Goal: Task Accomplishment & Management: Manage account settings

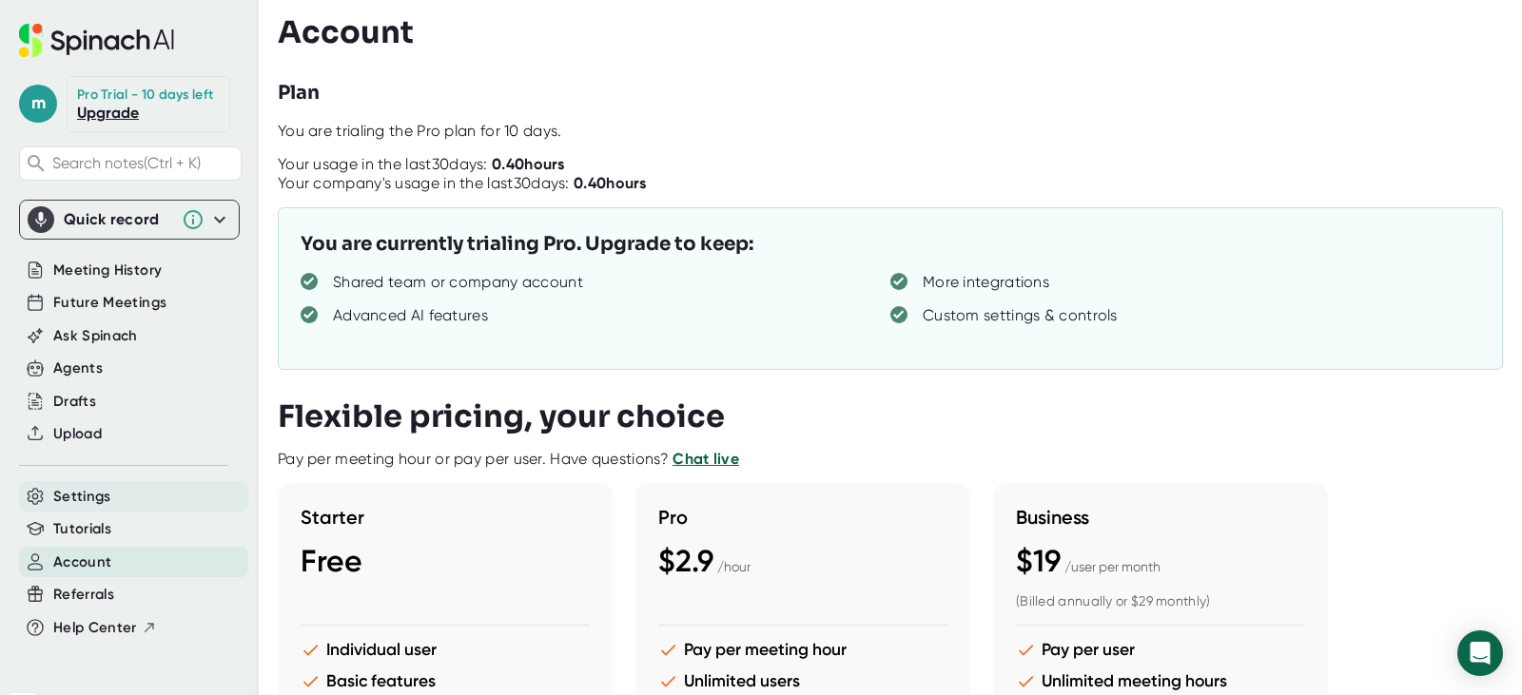
click at [89, 504] on span "Settings" at bounding box center [82, 497] width 58 height 22
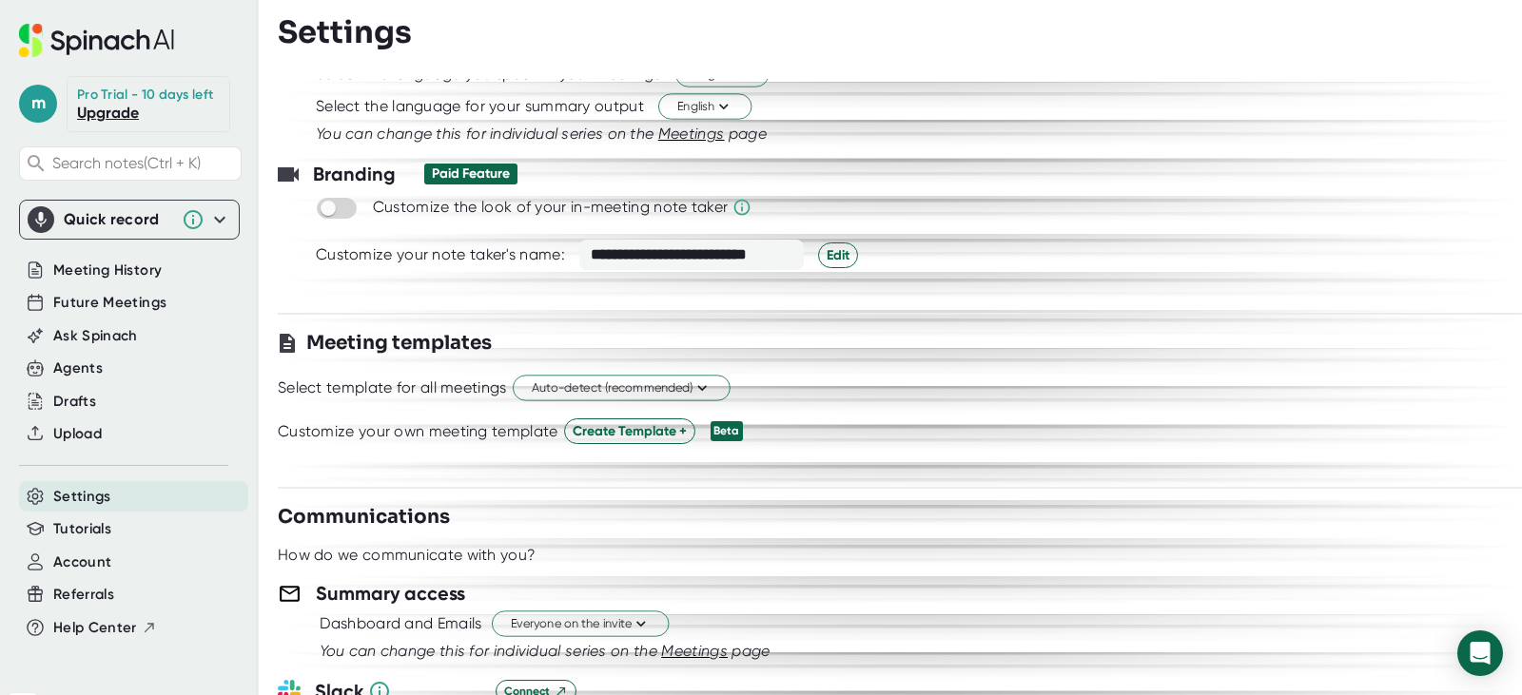
scroll to position [285, 0]
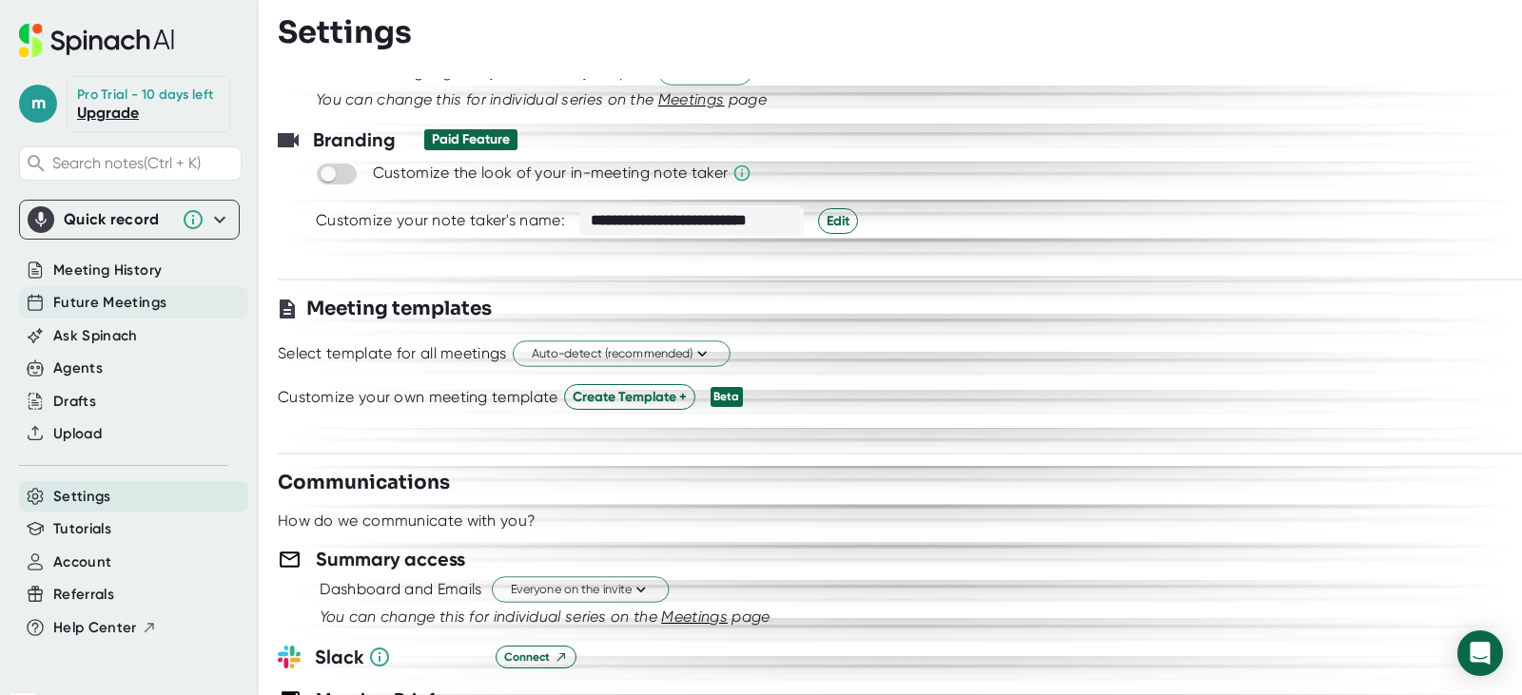
click at [123, 313] on span "Future Meetings" at bounding box center [109, 303] width 113 height 22
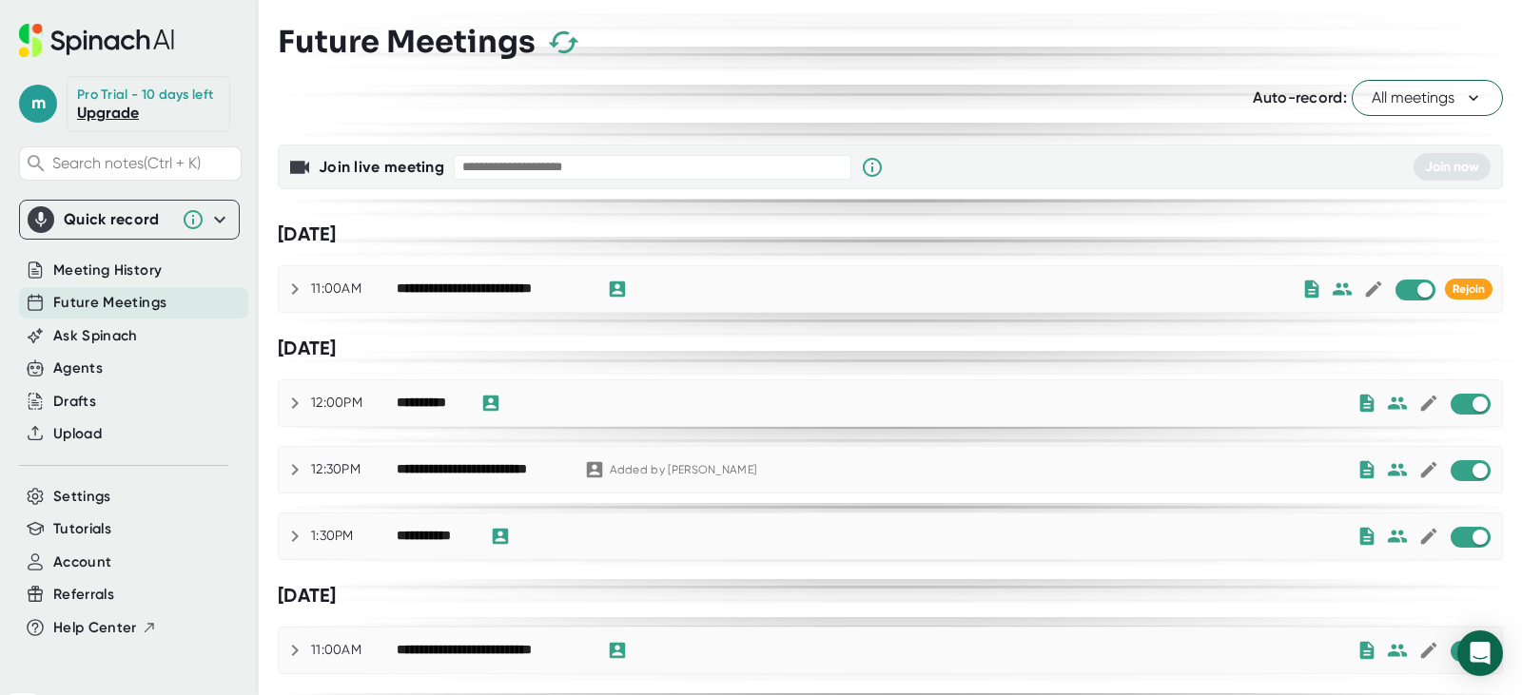
click at [1438, 103] on span "All meetings" at bounding box center [1427, 98] width 111 height 23
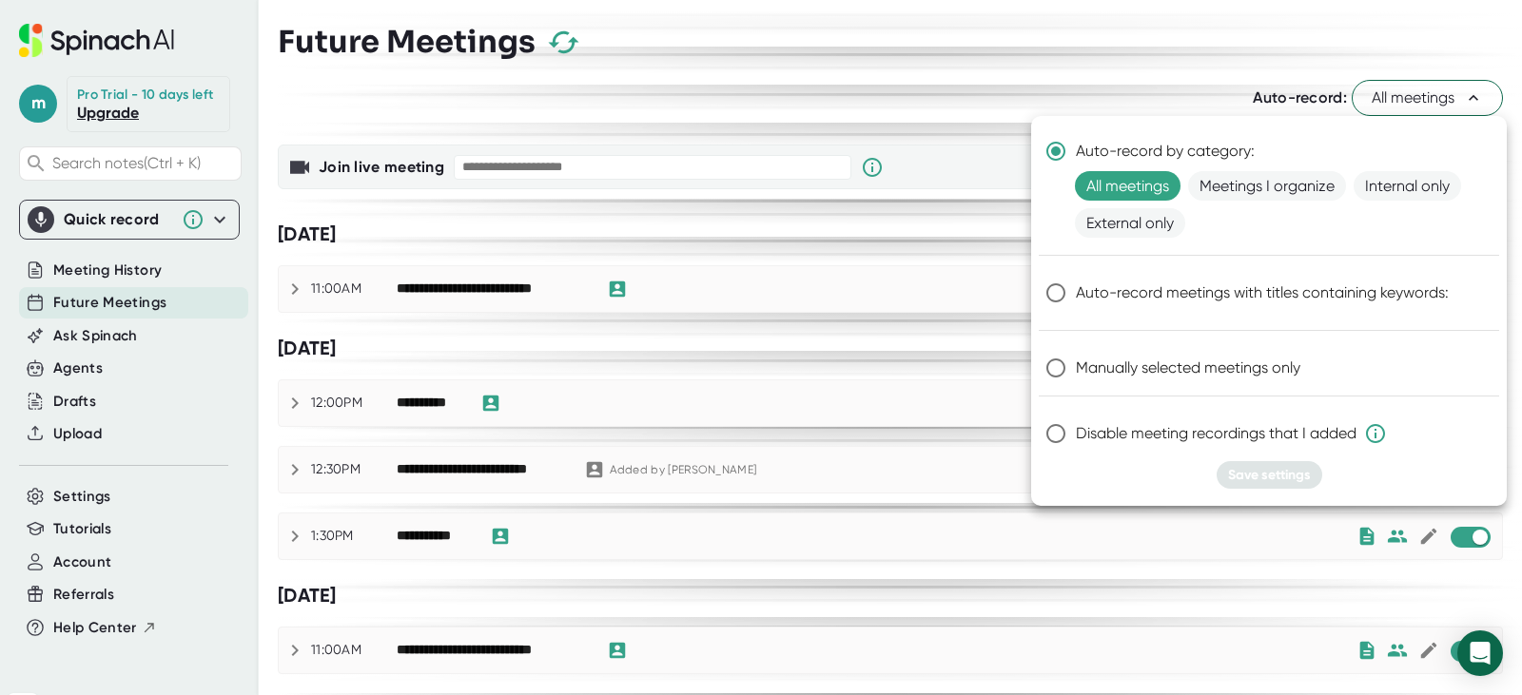
click at [1057, 147] on input "Auto-record by category:" at bounding box center [1056, 151] width 40 height 40
click at [1265, 185] on span "Meetings I organize" at bounding box center [1267, 185] width 158 height 29
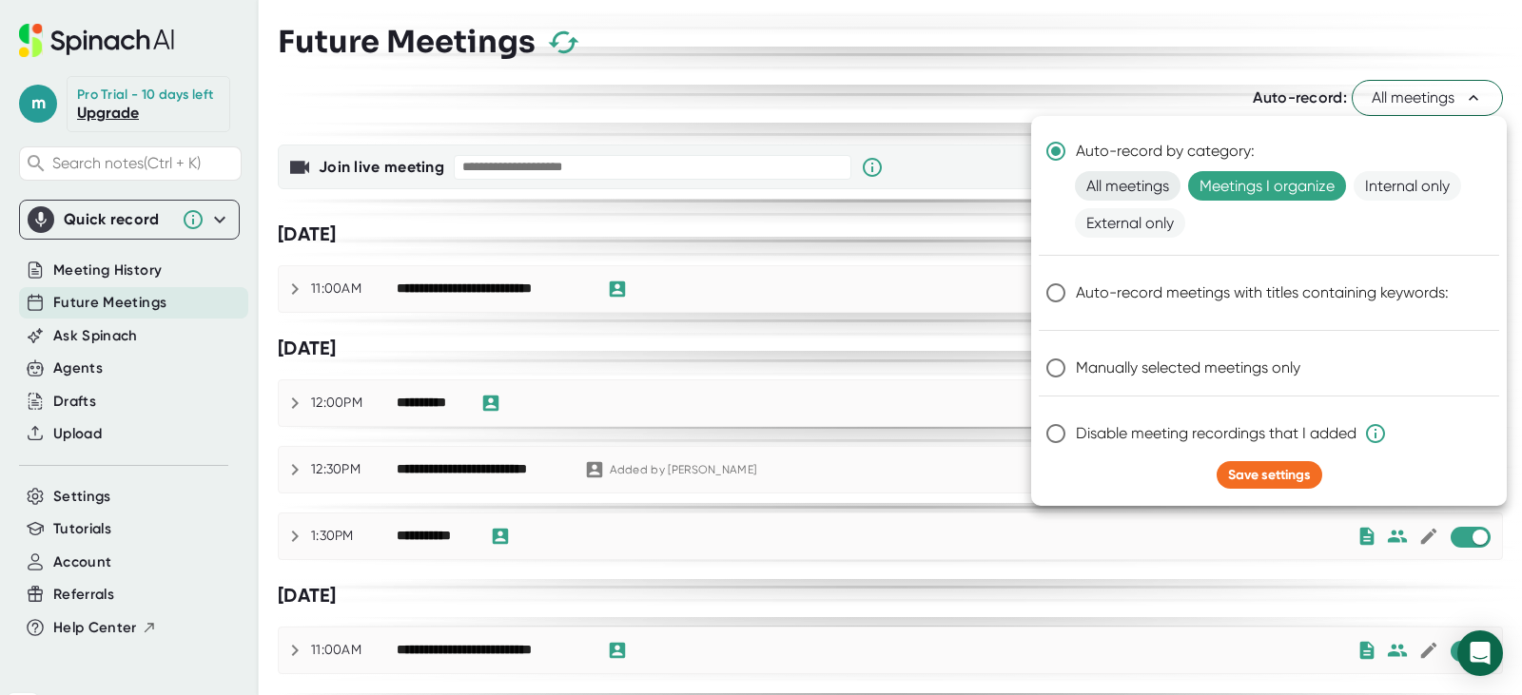
click at [1136, 182] on span "All meetings" at bounding box center [1128, 185] width 106 height 29
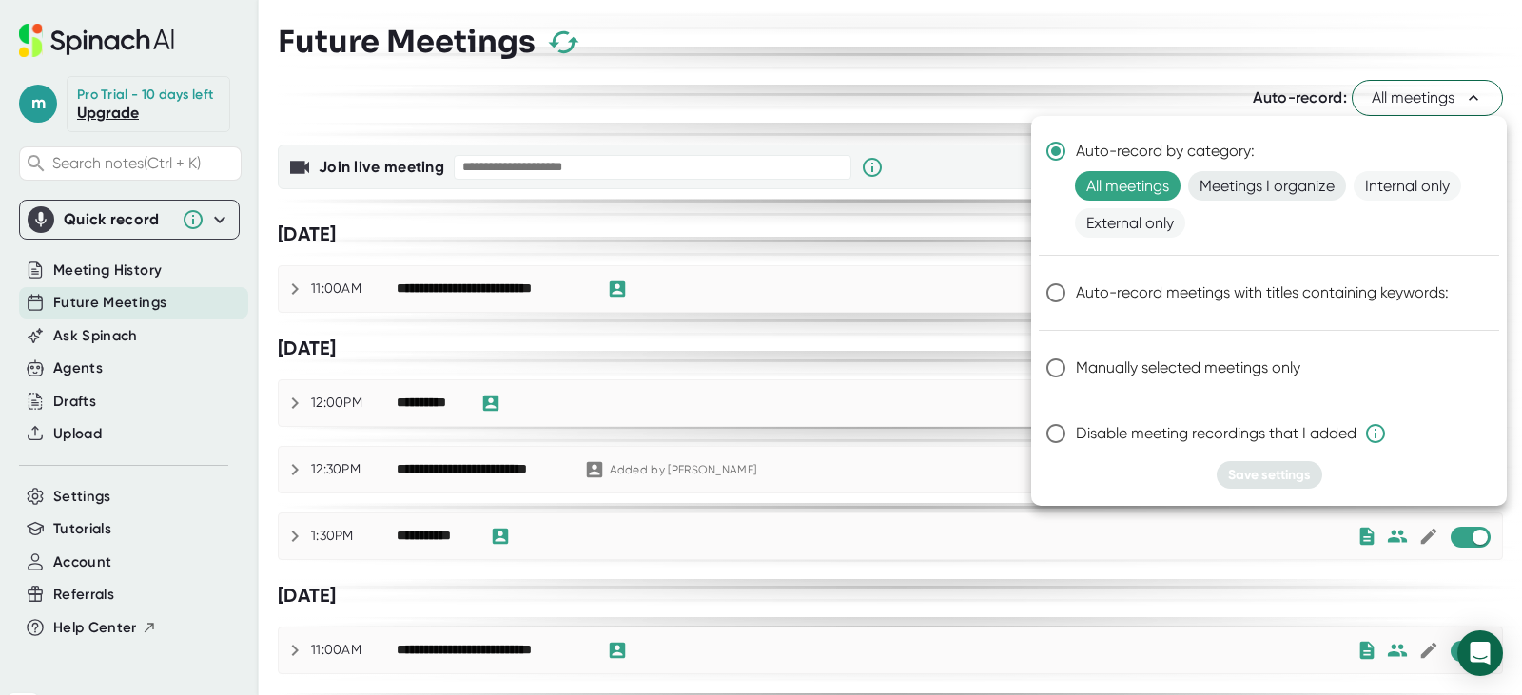
click at [1293, 193] on span "Meetings I organize" at bounding box center [1267, 185] width 158 height 29
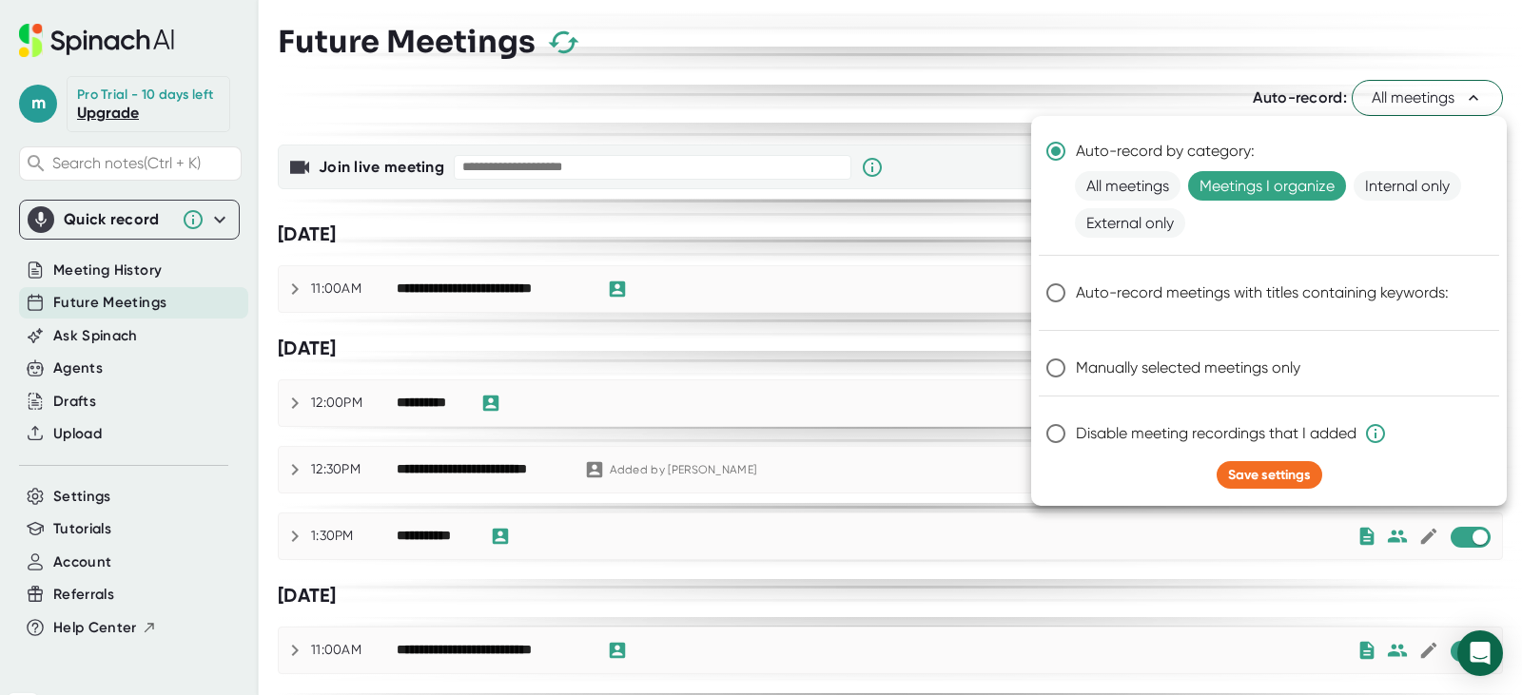
click at [1053, 367] on input "Manually selected meetings only" at bounding box center [1056, 368] width 40 height 40
radio input "true"
click at [1280, 477] on span "Save settings" at bounding box center [1269, 475] width 83 height 16
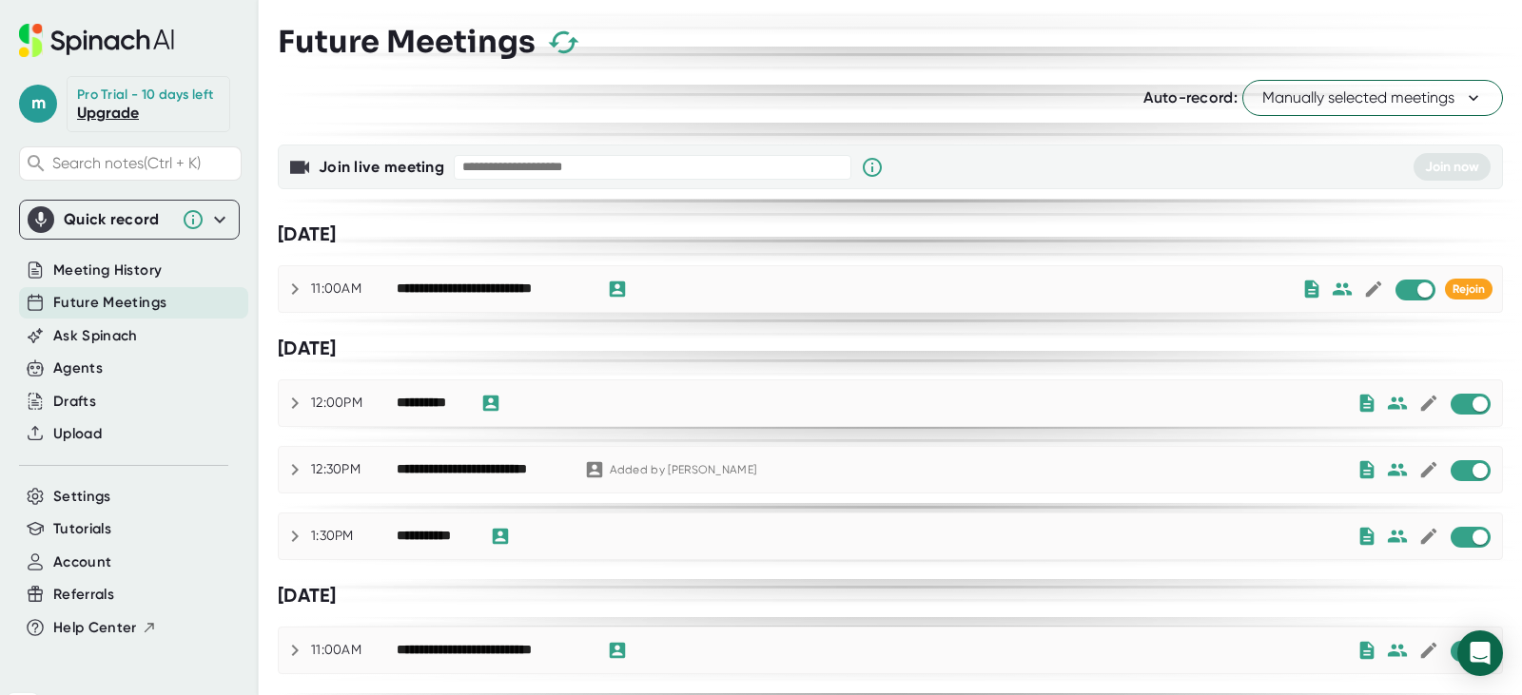
click at [1386, 99] on span "Manually selected meetings" at bounding box center [1373, 98] width 221 height 23
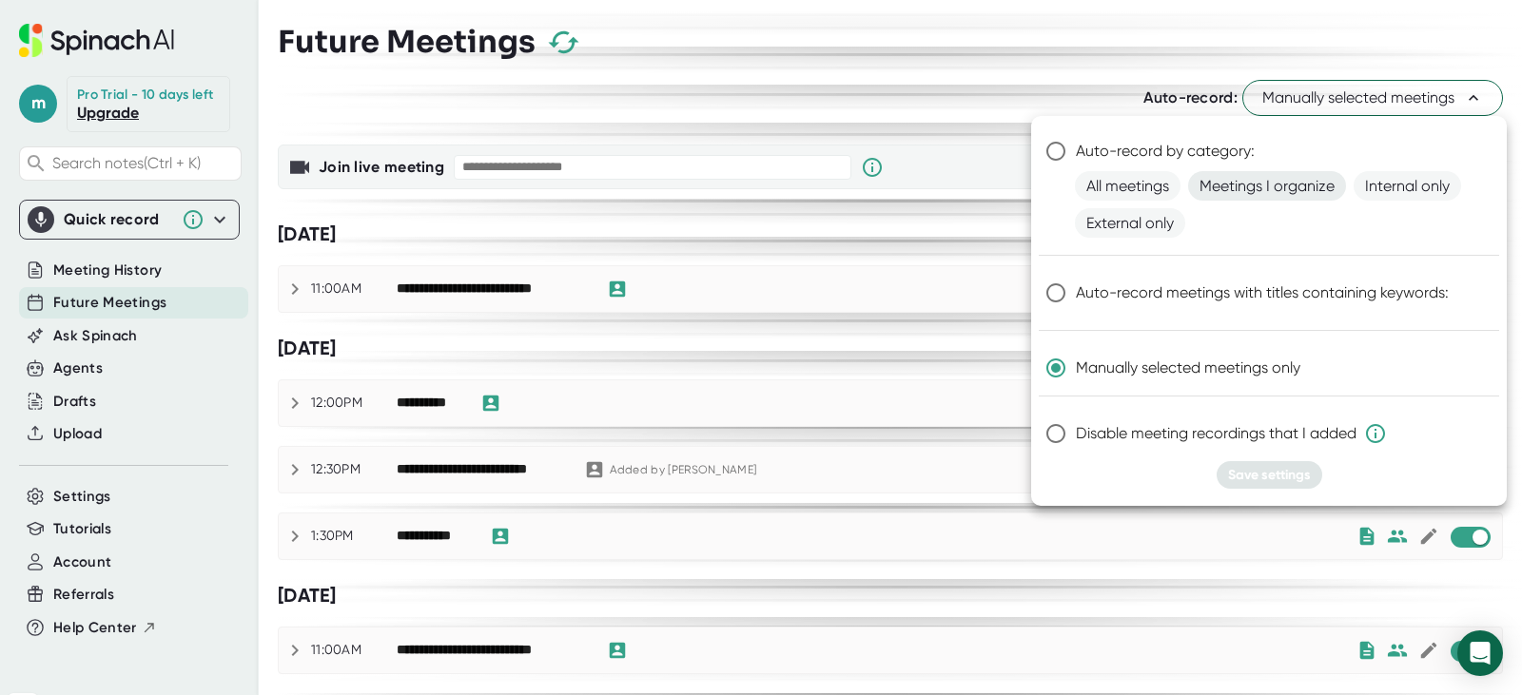
click at [1273, 182] on span "Meetings I organize" at bounding box center [1267, 185] width 158 height 29
radio input "true"
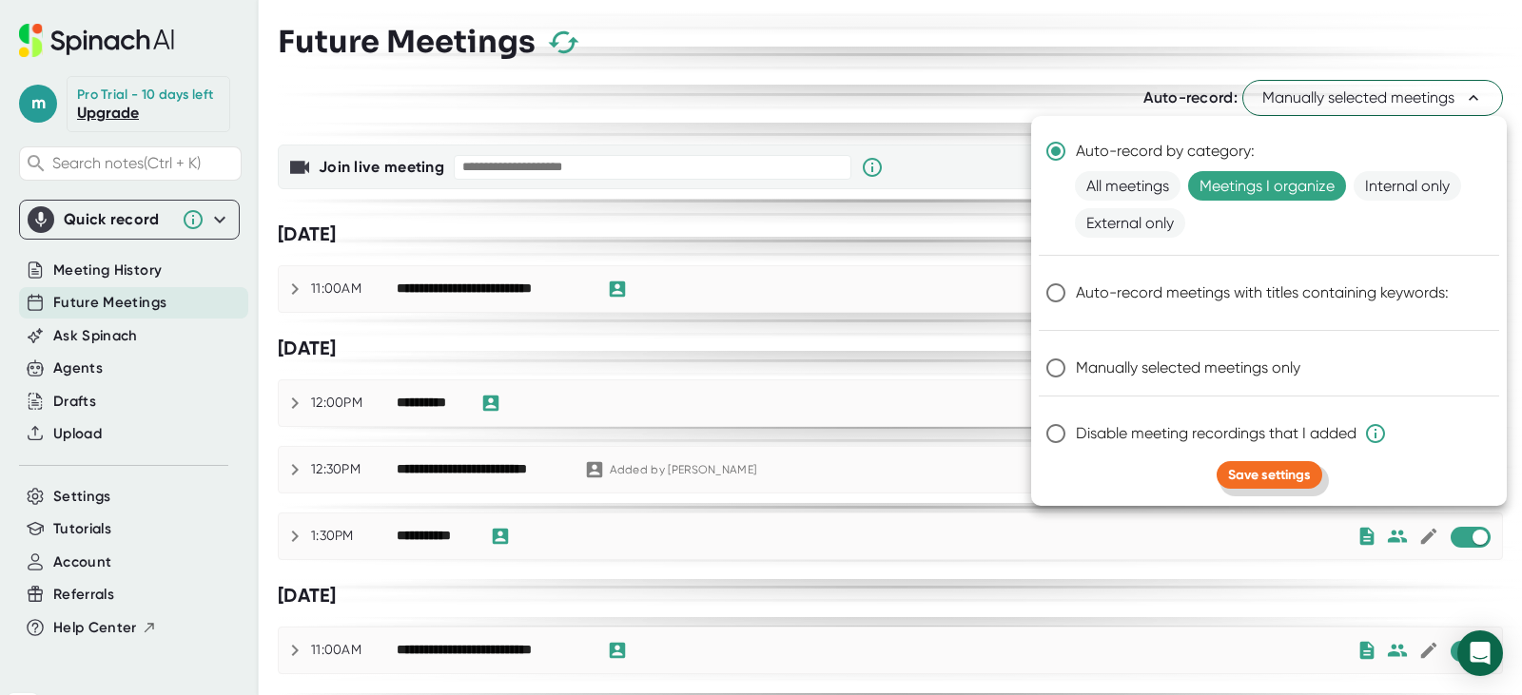
click at [1278, 476] on span "Save settings" at bounding box center [1269, 475] width 83 height 16
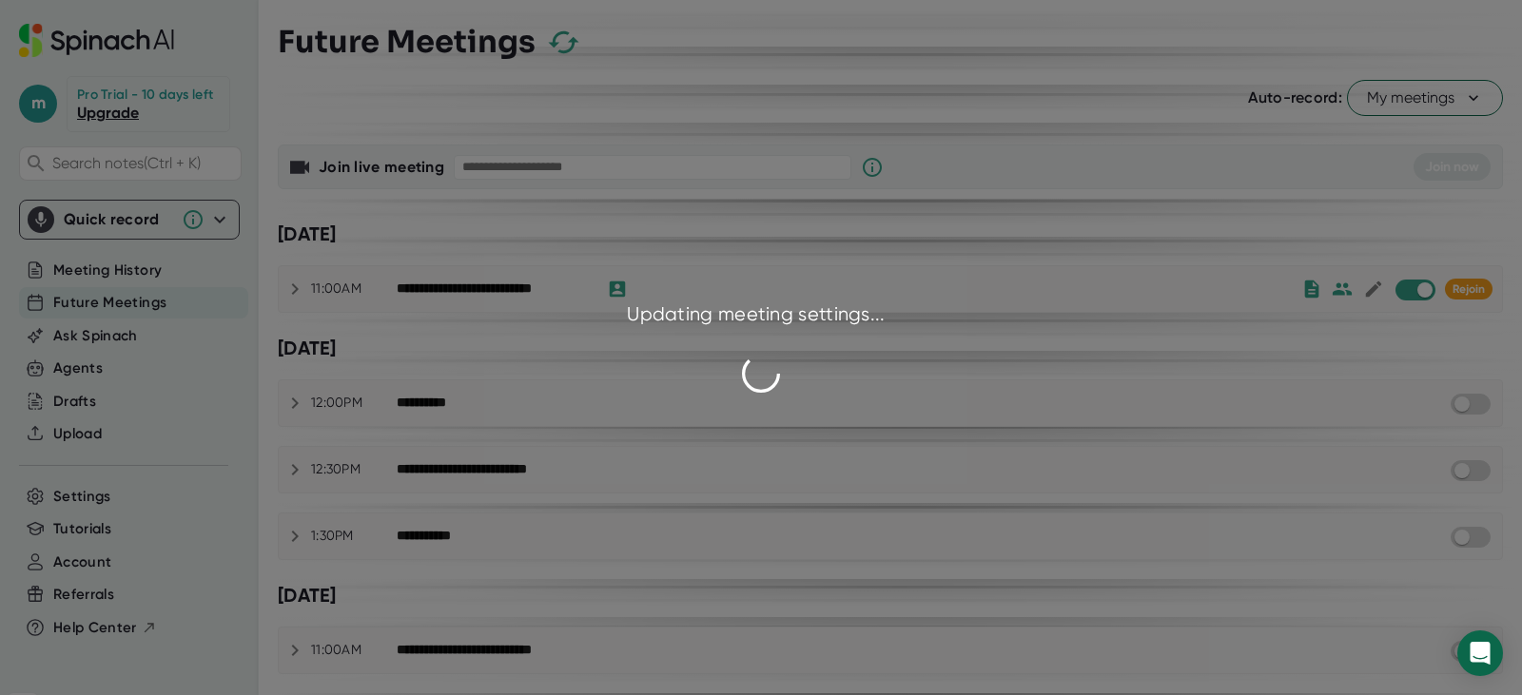
checkbox input "false"
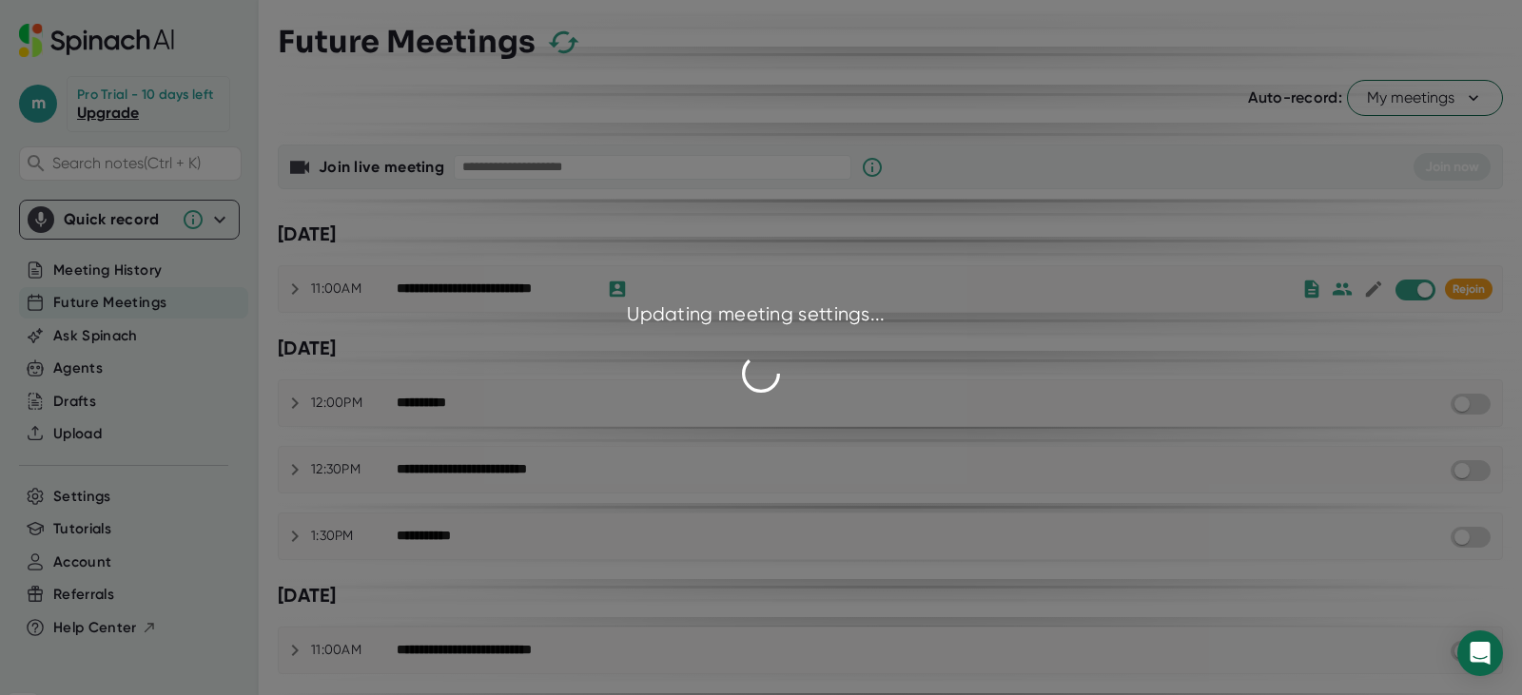
checkbox input "false"
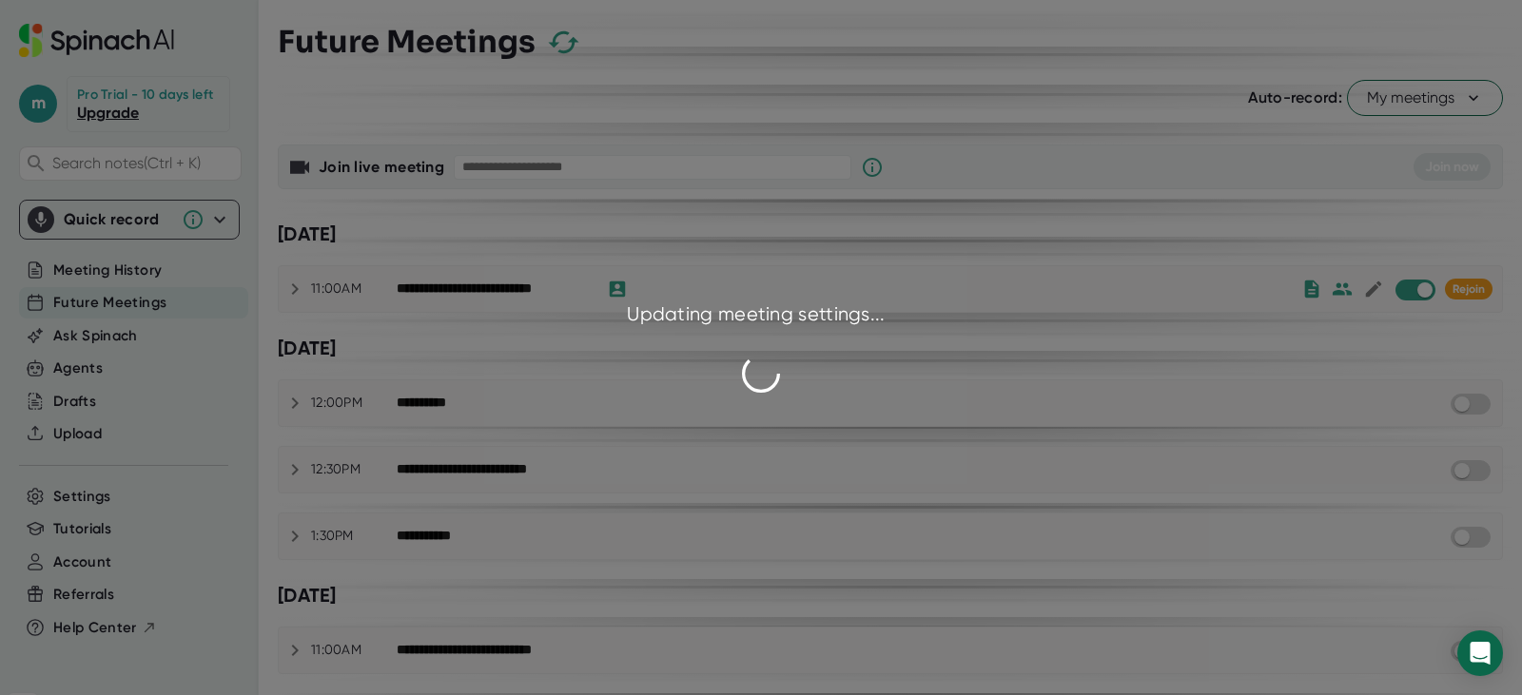
checkbox input "false"
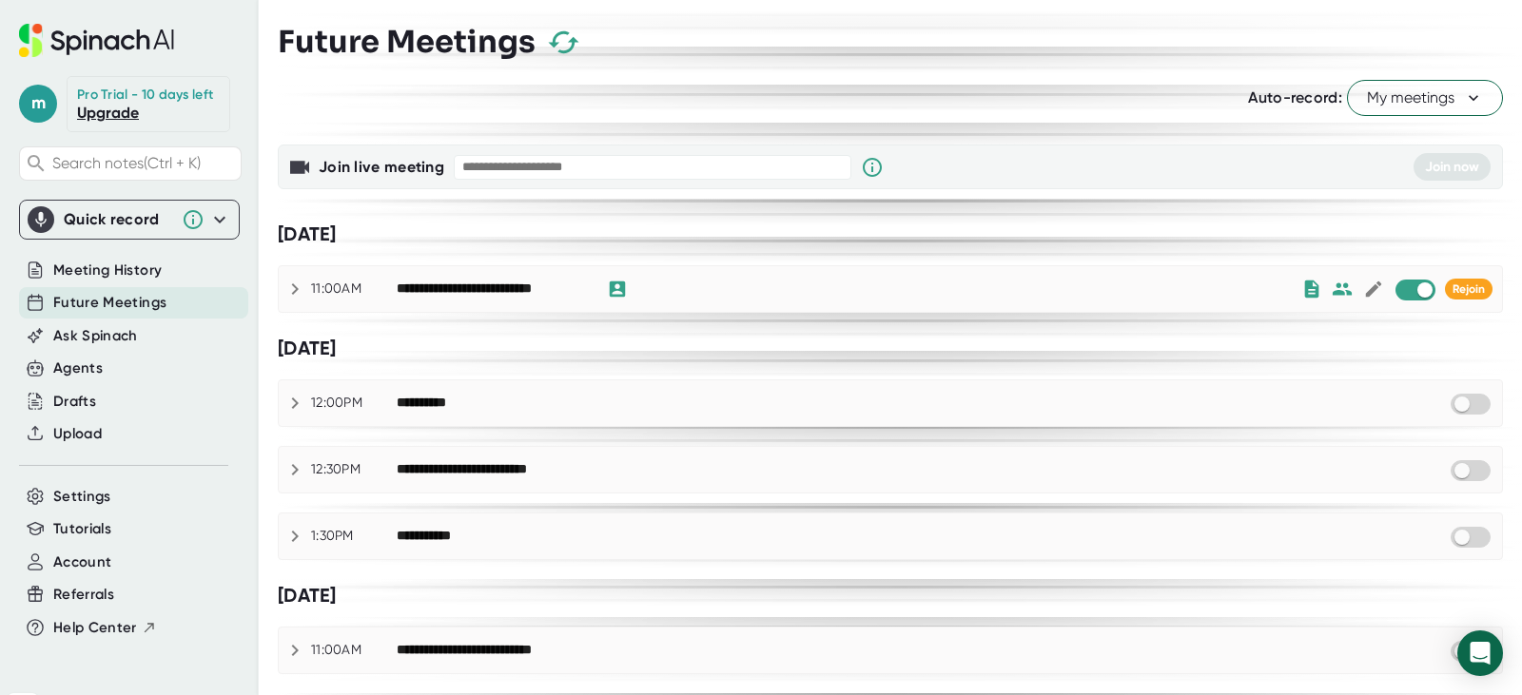
click at [1417, 99] on span "My meetings" at bounding box center [1425, 98] width 116 height 23
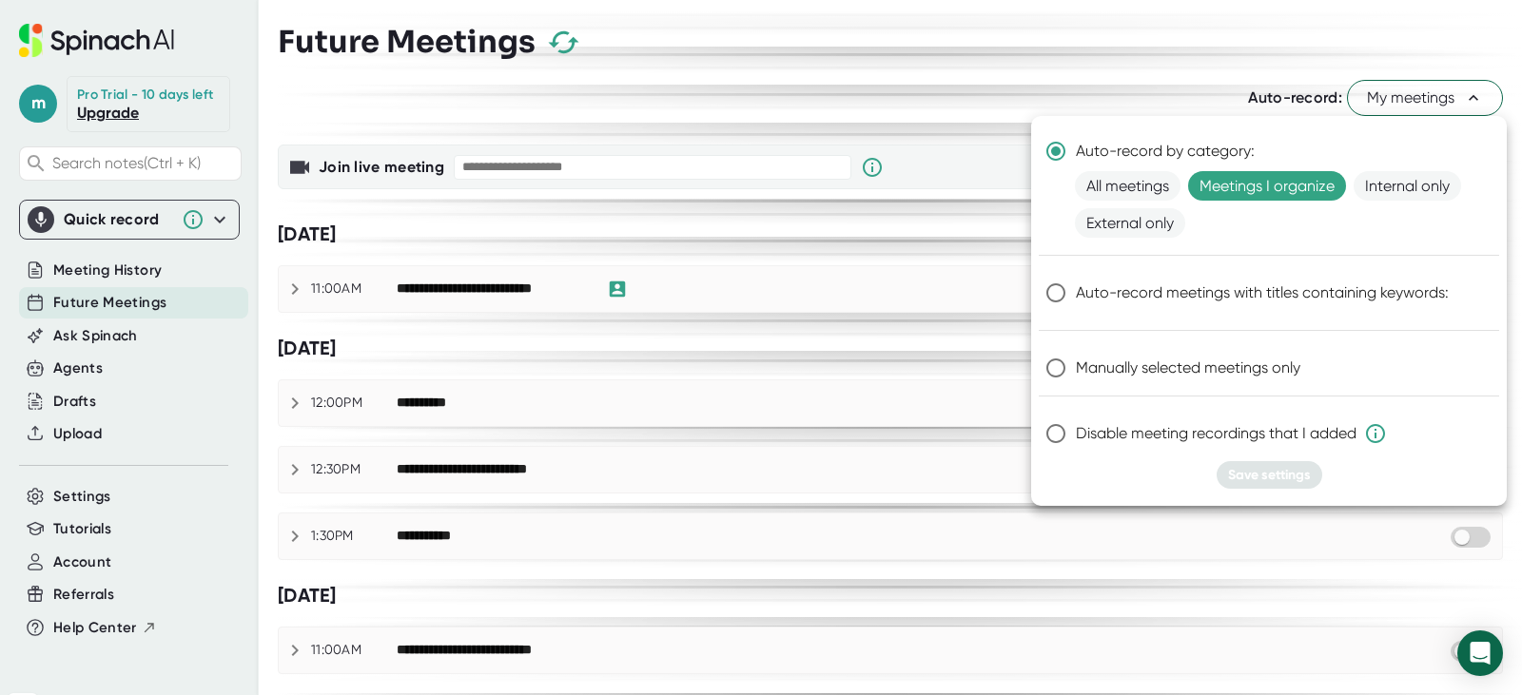
click at [806, 76] on div at bounding box center [761, 347] width 1522 height 695
